Goal: Find contact information: Find contact information

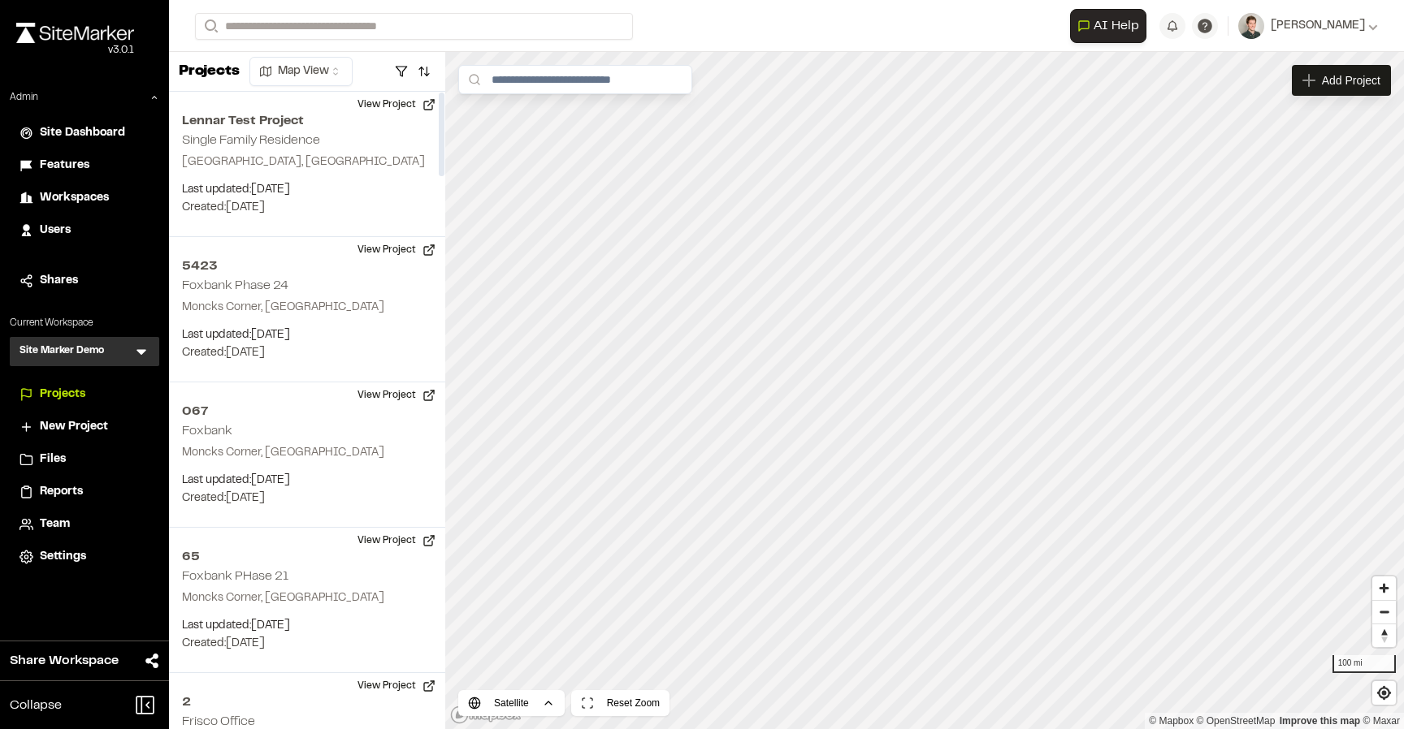
click at [141, 351] on icon at bounding box center [141, 353] width 10 height 6
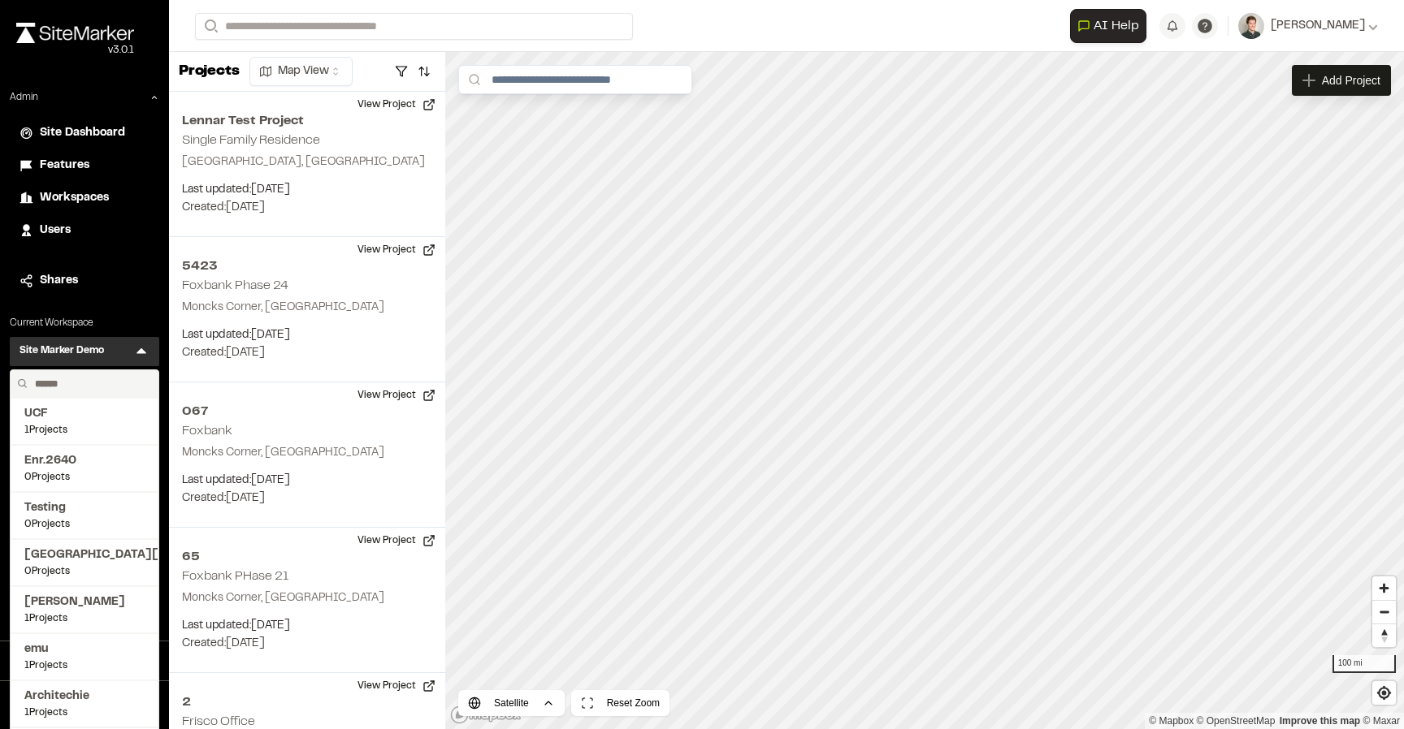
click at [73, 391] on input "text" at bounding box center [89, 384] width 123 height 28
type input "*"
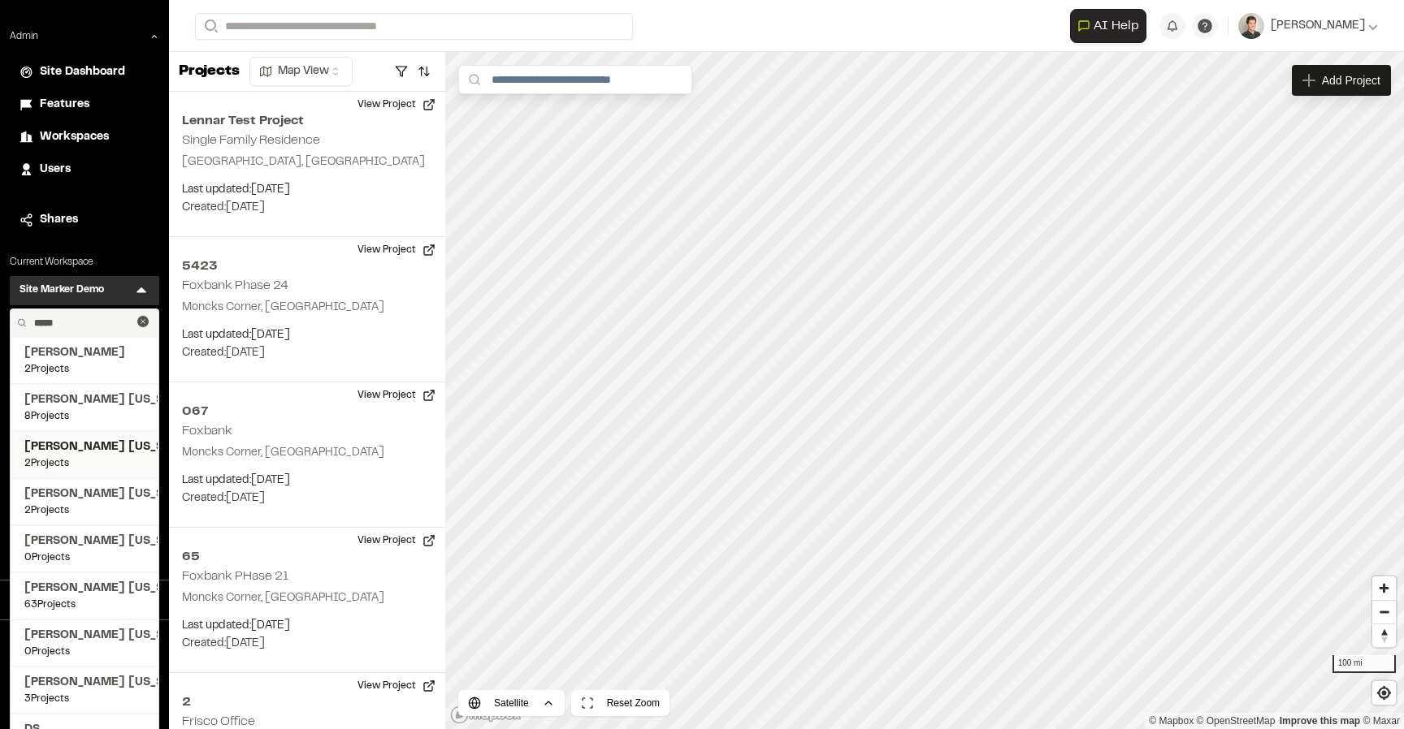
scroll to position [71, 0]
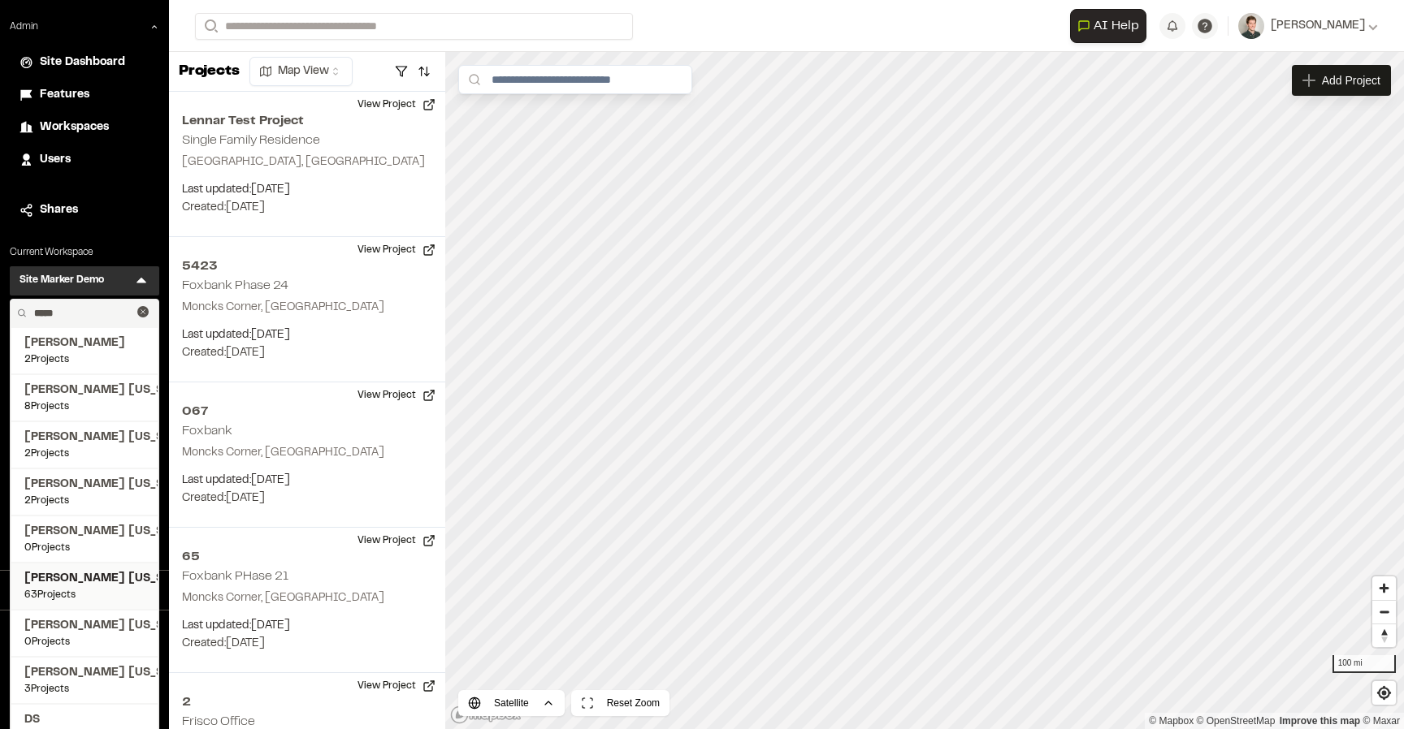
type input "*****"
click at [101, 584] on span "Kimley Horn Texas" at bounding box center [84, 579] width 120 height 18
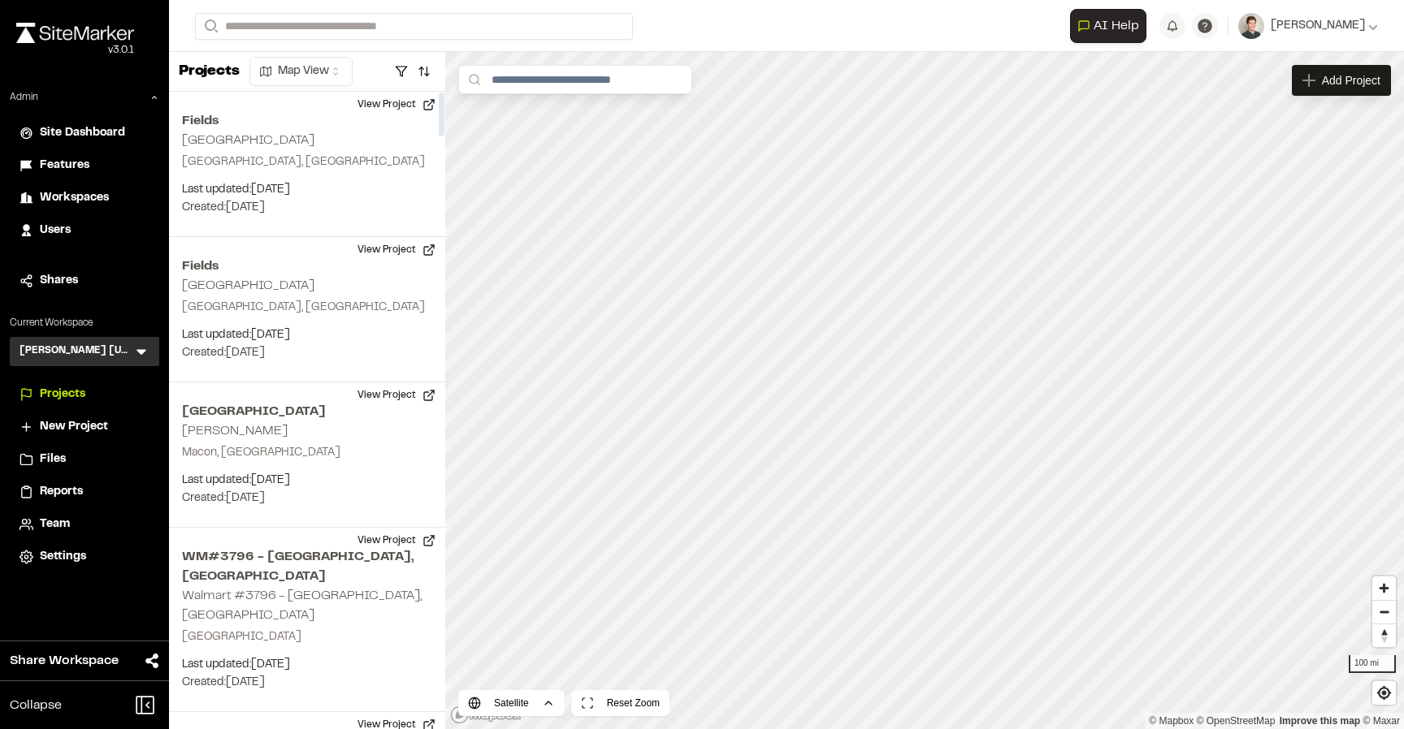
click at [669, 26] on form "Search" at bounding box center [632, 26] width 875 height 27
click at [422, 72] on button "button" at bounding box center [424, 71] width 23 height 26
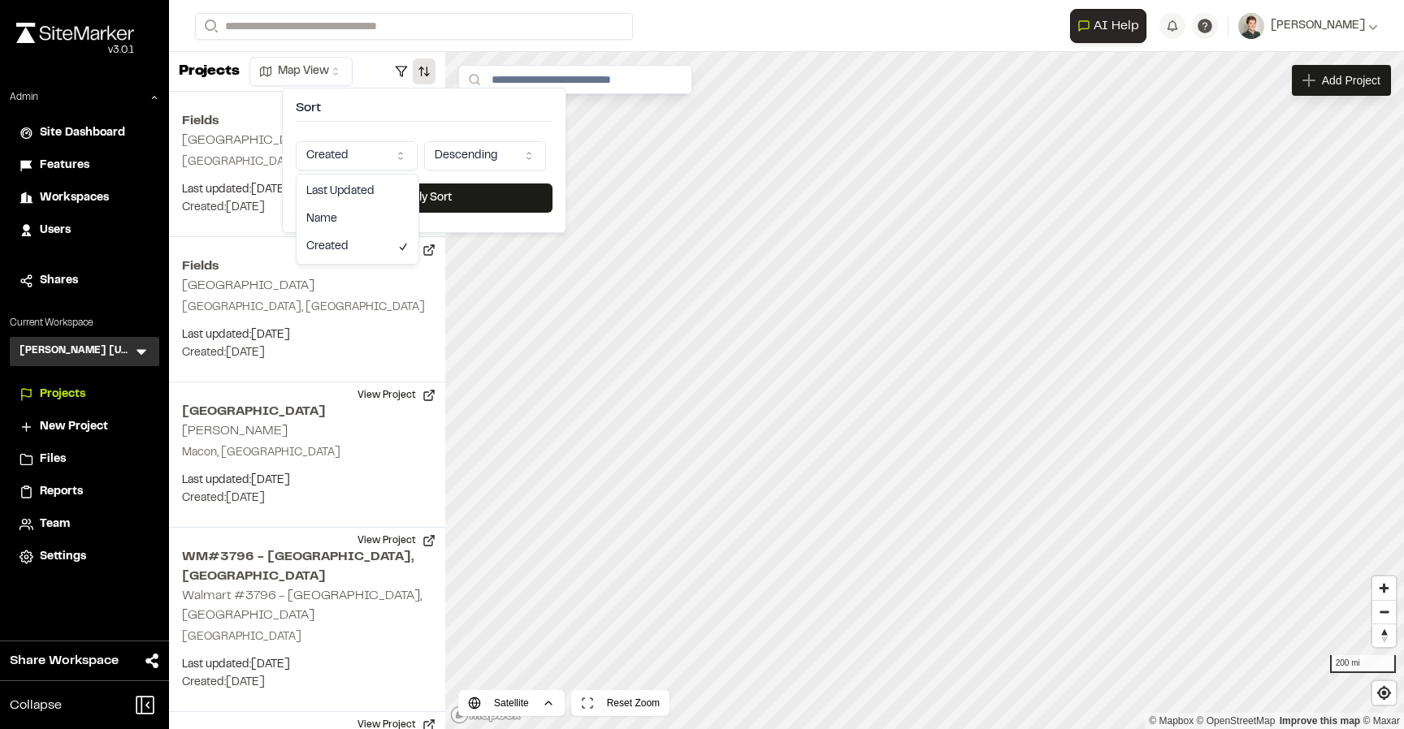
click at [350, 152] on html "Close sidebar v 3.0.1 Admin Site Dashboard Features Workspaces Users Shares Cur…" at bounding box center [702, 364] width 1404 height 729
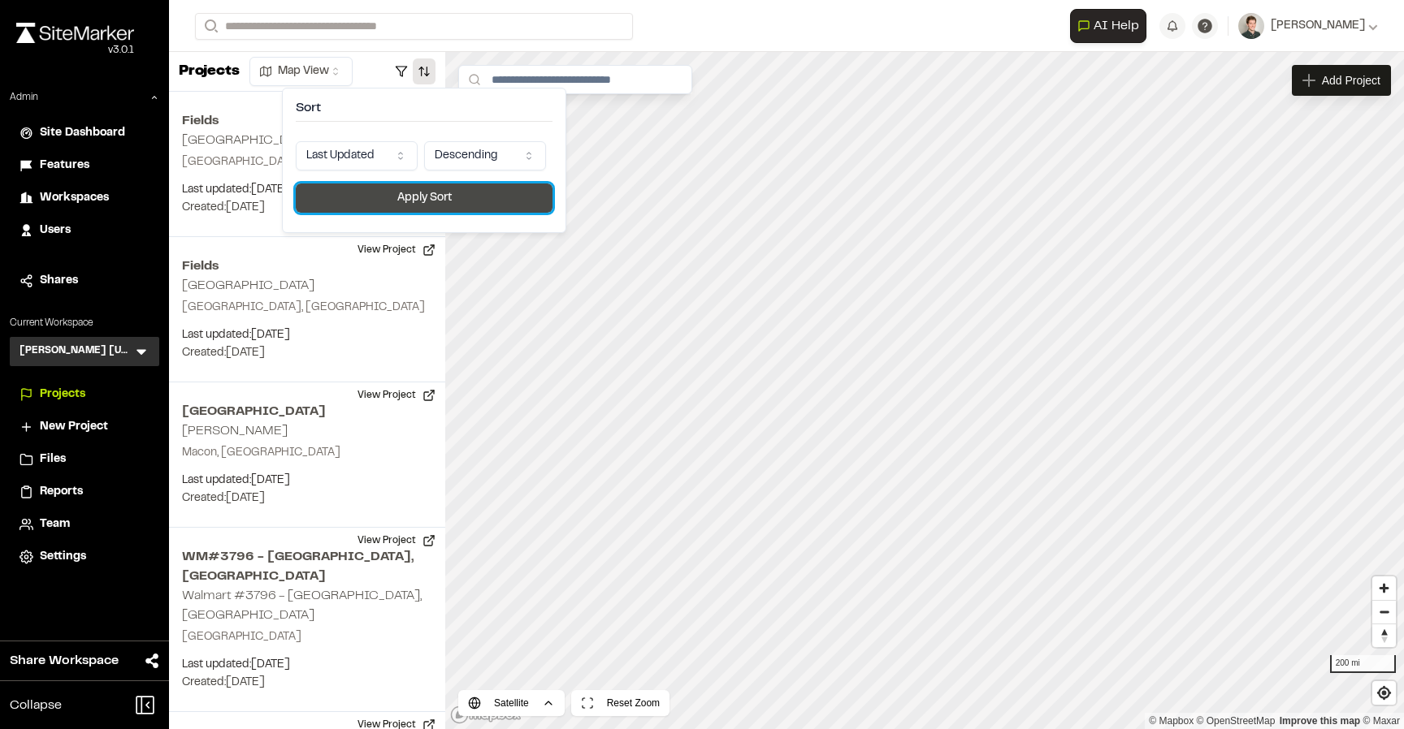
click at [388, 197] on button "Apply Sort" at bounding box center [424, 198] width 257 height 29
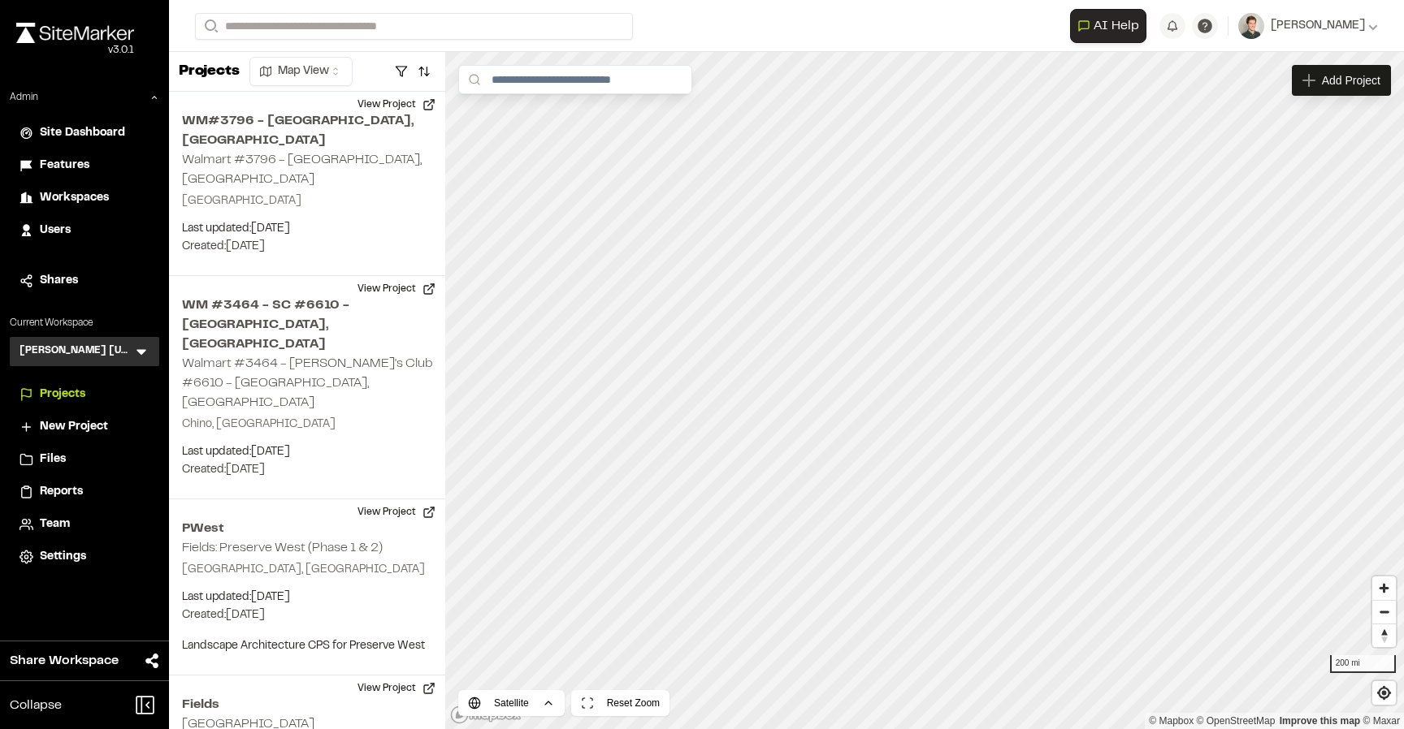
click at [141, 351] on icon at bounding box center [141, 353] width 10 height 6
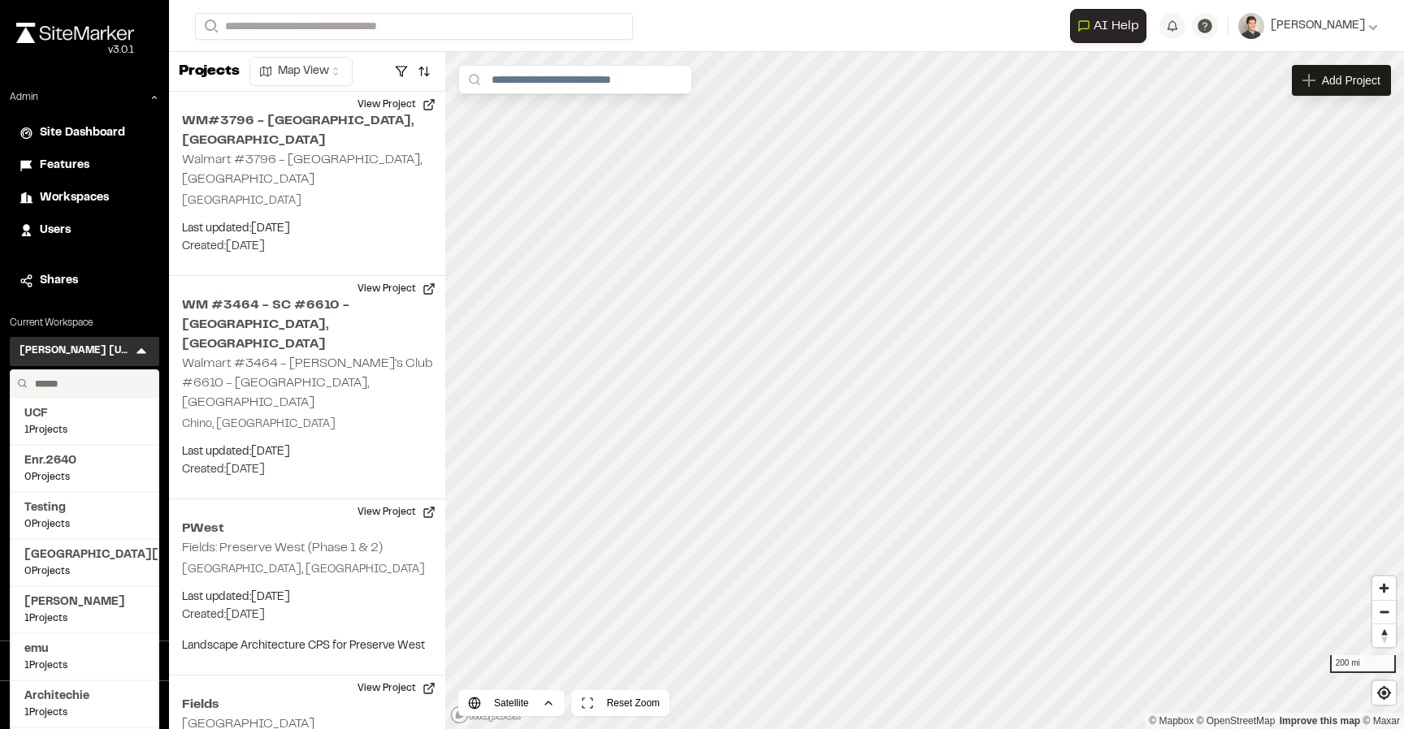
click at [75, 378] on input "text" at bounding box center [89, 384] width 123 height 28
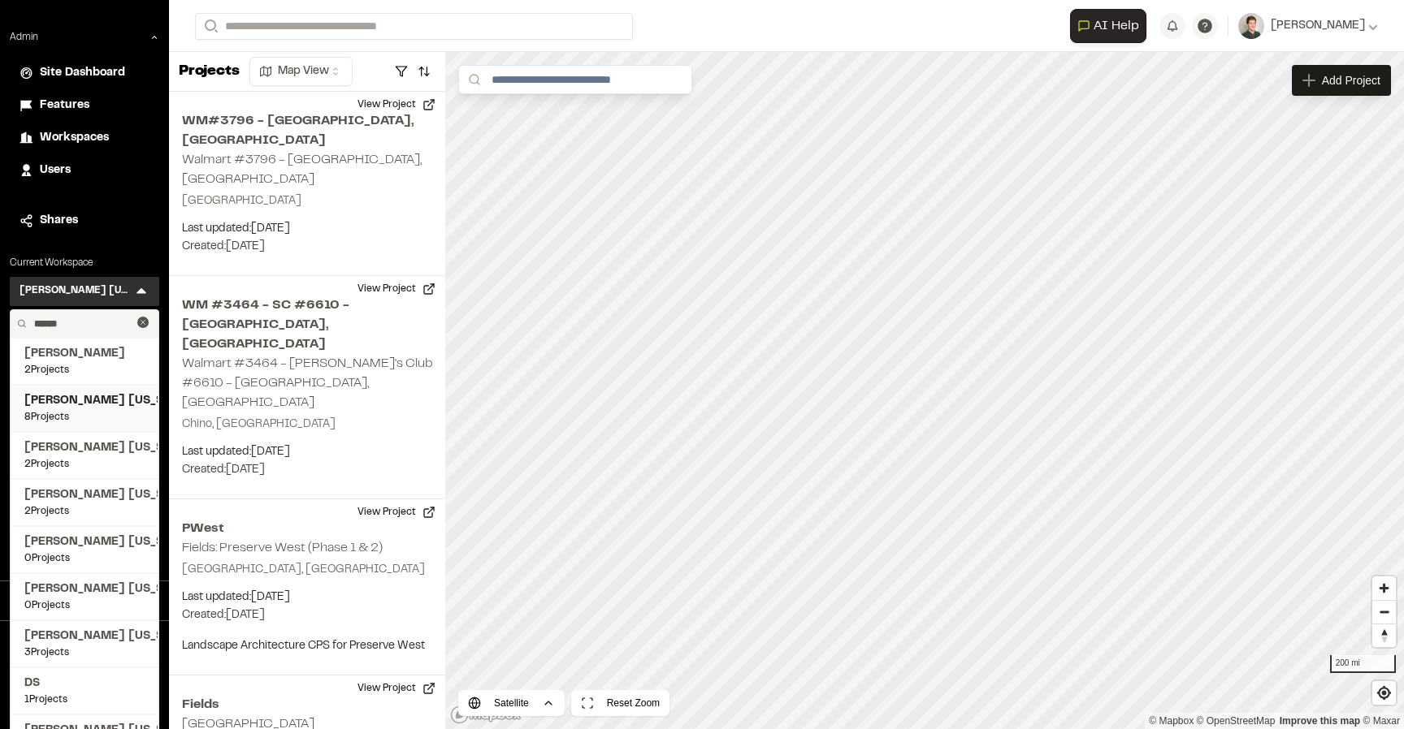
scroll to position [64, 0]
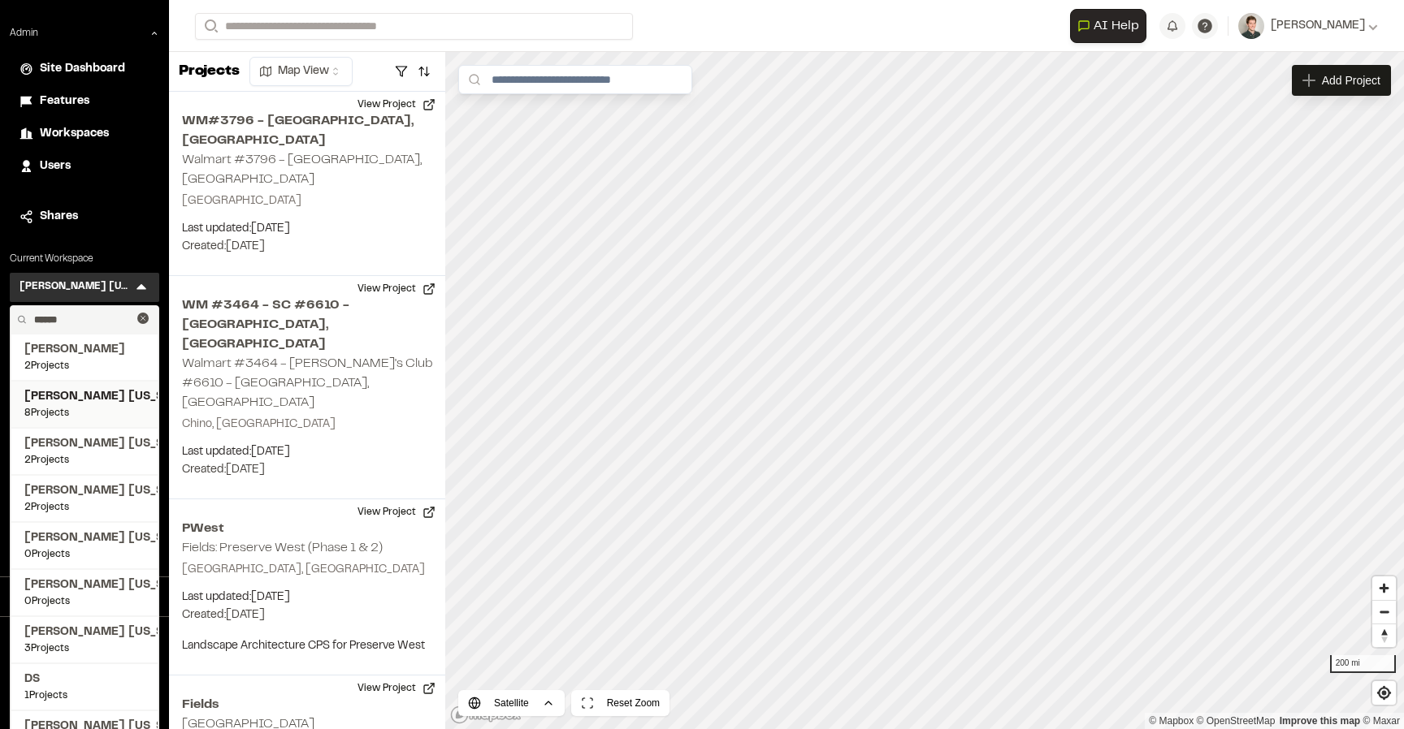
type input "******"
click at [79, 397] on span "Kimley Horn Florida" at bounding box center [84, 397] width 120 height 18
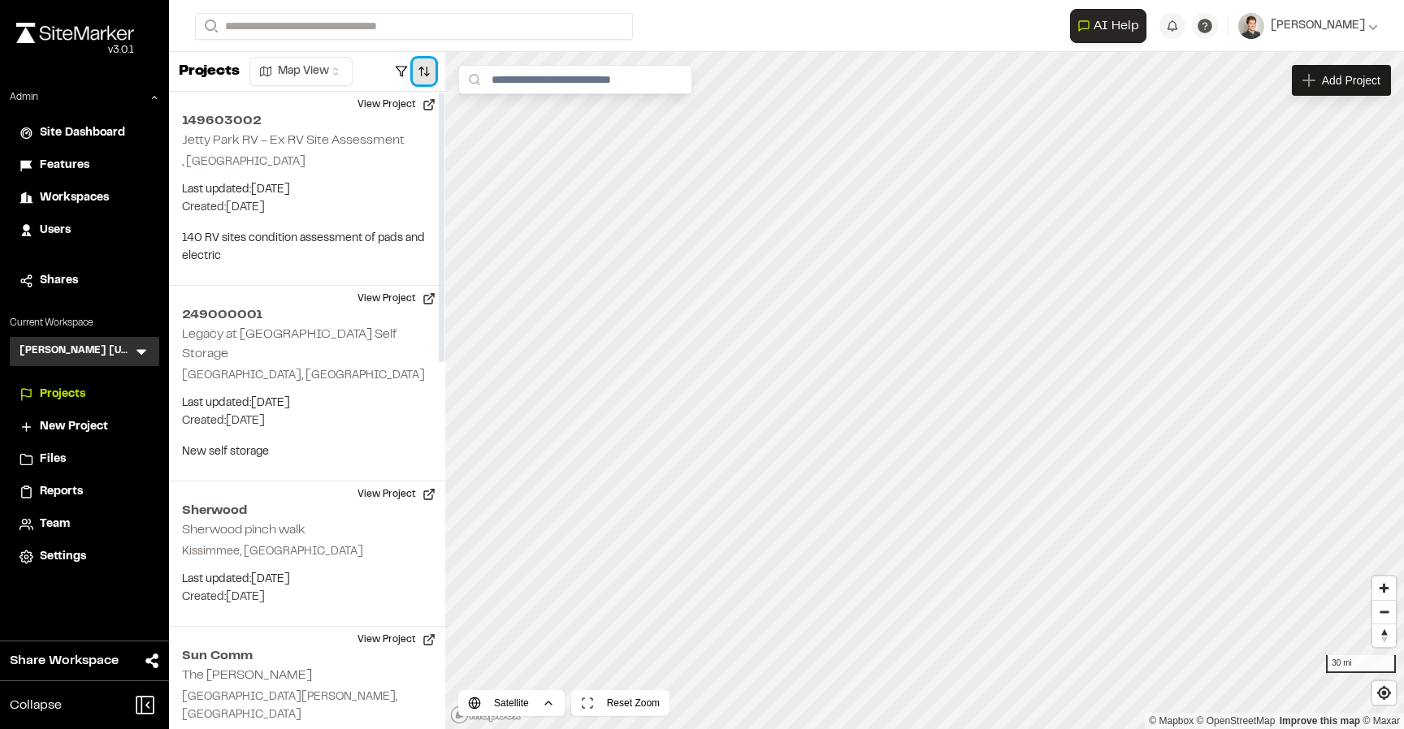
click at [422, 67] on button "button" at bounding box center [424, 71] width 23 height 26
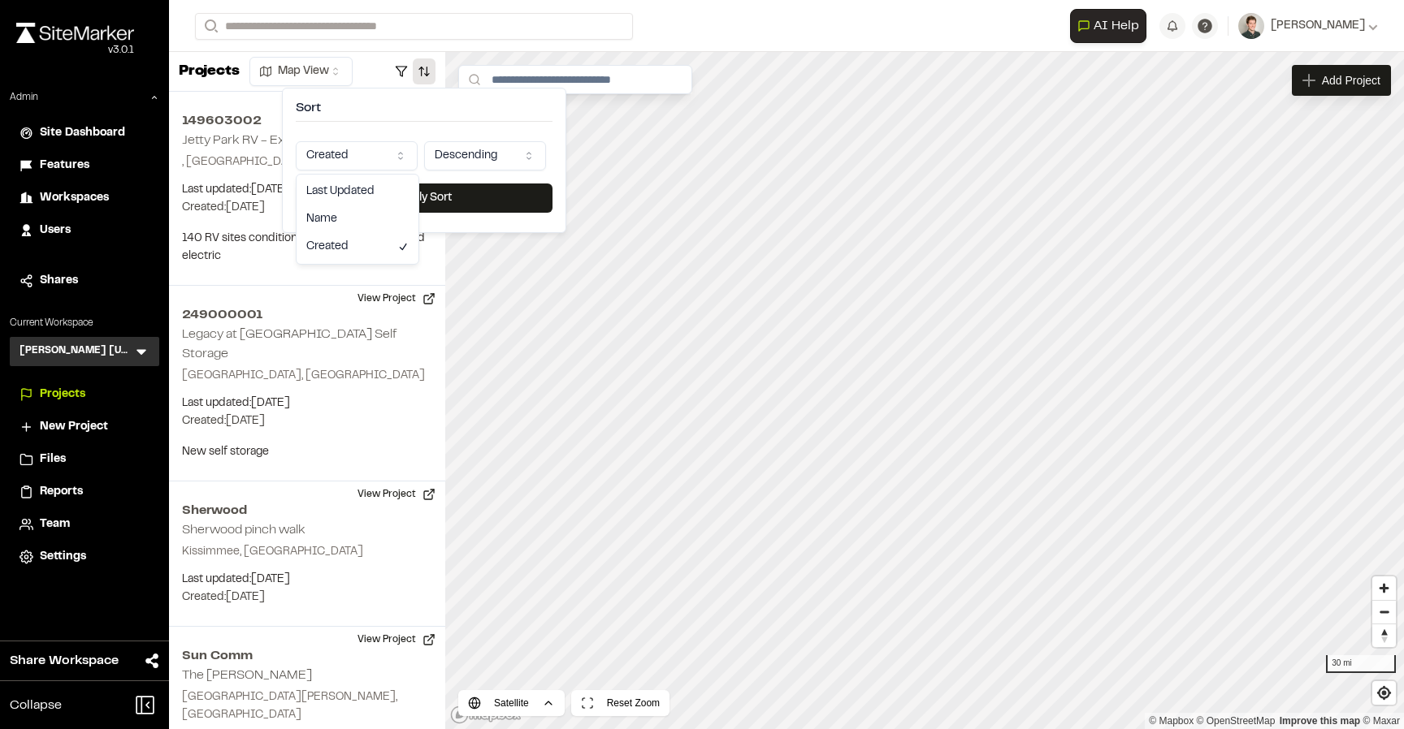
click at [345, 168] on html "Close sidebar v 3.0.1 Admin Site Dashboard Features Workspaces Users Shares Cur…" at bounding box center [702, 364] width 1404 height 729
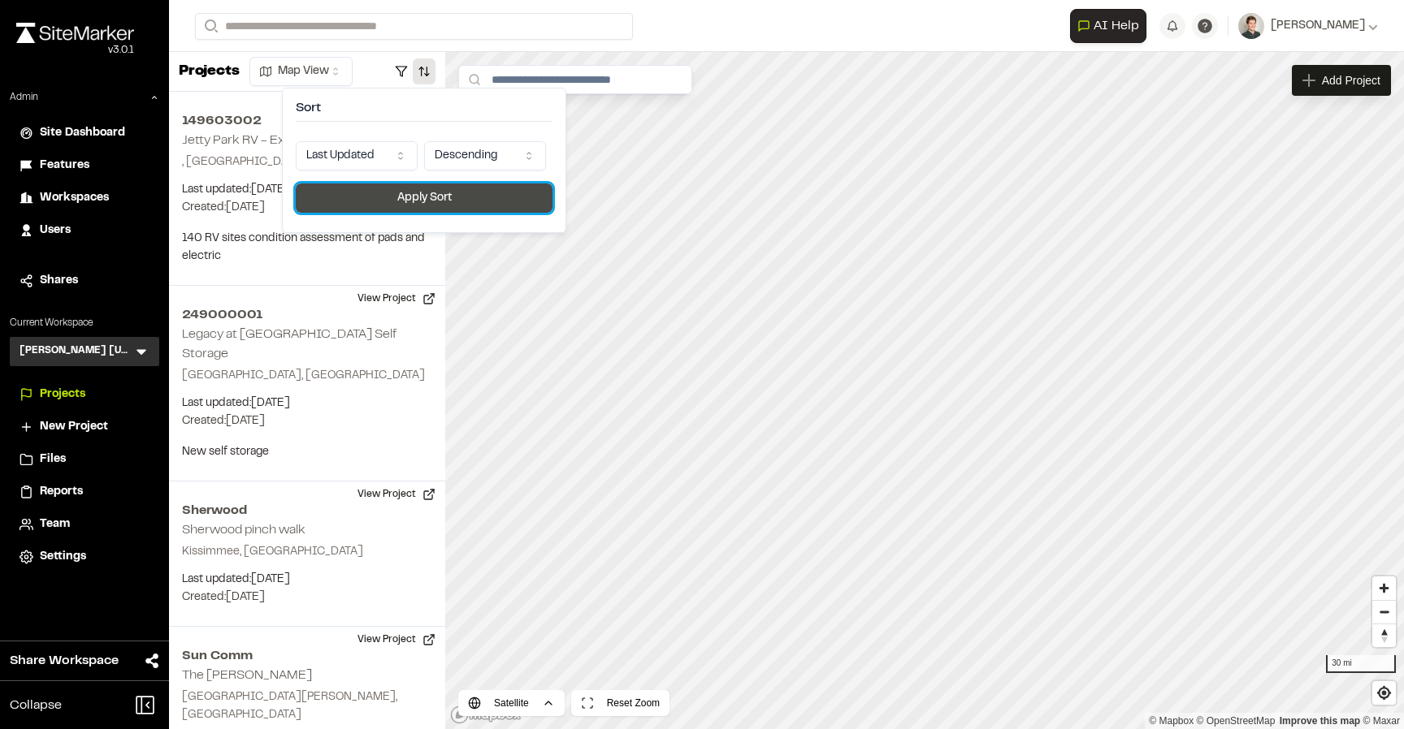
click at [437, 203] on button "Apply Sort" at bounding box center [424, 198] width 257 height 29
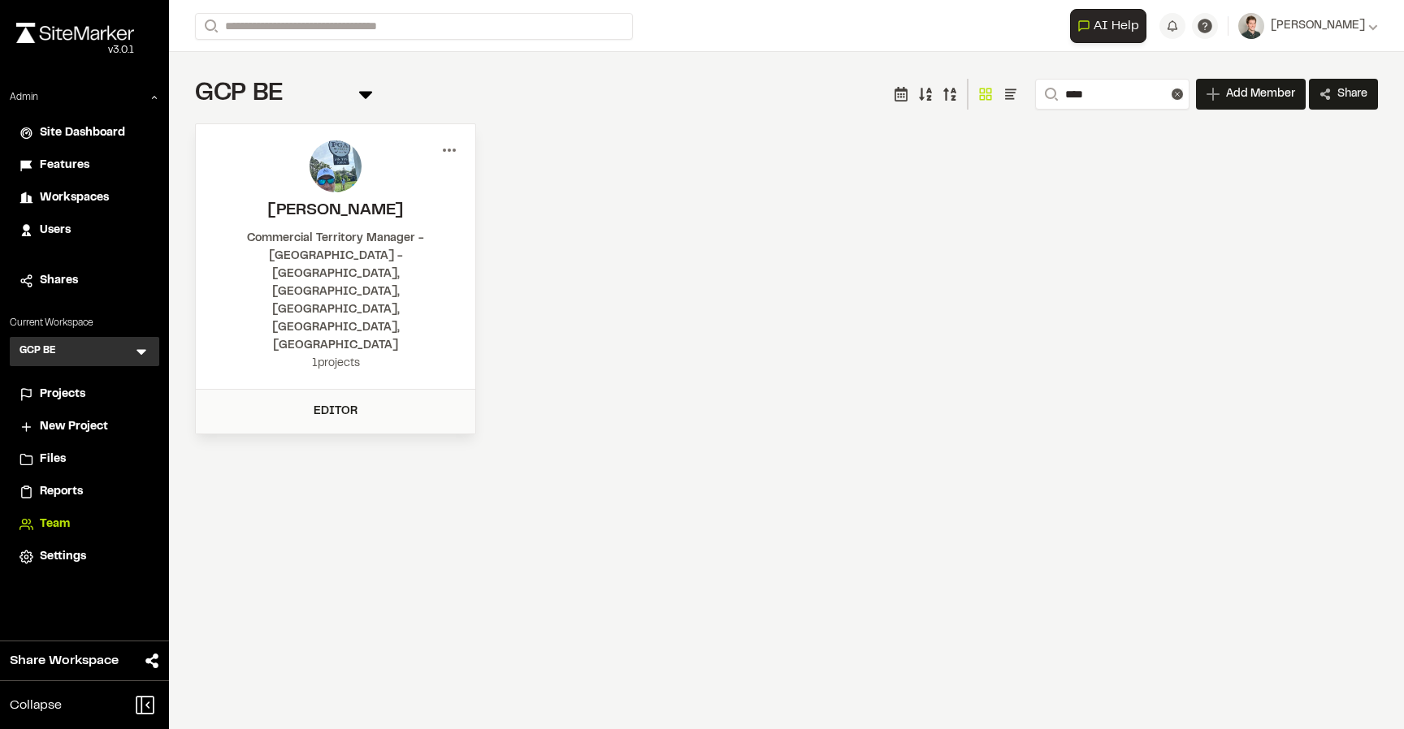
click at [451, 148] on icon at bounding box center [449, 150] width 26 height 26
click at [354, 181] on div "View" at bounding box center [390, 184] width 141 height 24
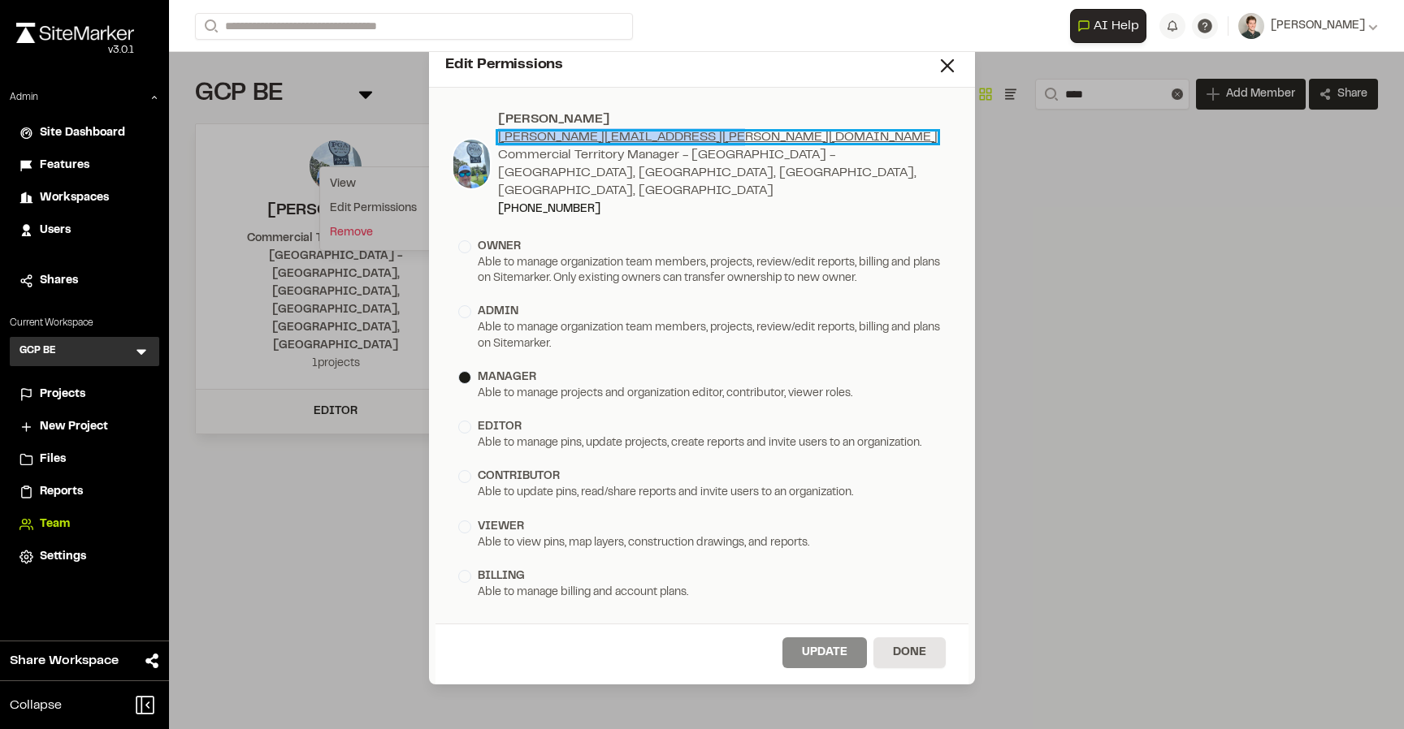
copy link "[PERSON_NAME][EMAIL_ADDRESS][PERSON_NAME][DOMAIN_NAME]"
